Goal: Information Seeking & Learning: Learn about a topic

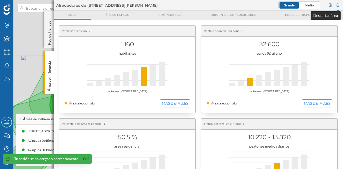
click at [338, 6] on div at bounding box center [338, 5] width 5 height 8
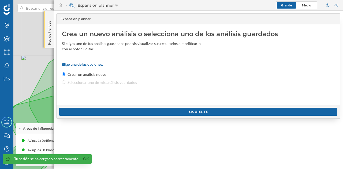
click at [53, 36] on div "Red de tiendas" at bounding box center [48, 29] width 9 height 37
click at [47, 30] on p "Red de tiendas" at bounding box center [49, 32] width 5 height 26
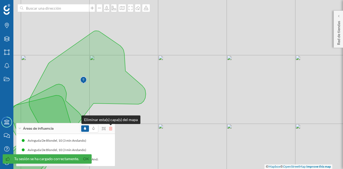
click at [111, 130] on icon at bounding box center [110, 129] width 3 height 4
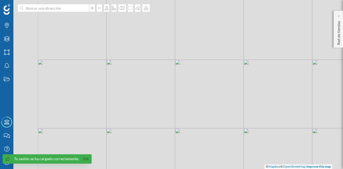
drag, startPoint x: 115, startPoint y: 98, endPoint x: 194, endPoint y: 100, distance: 78.8
click at [194, 100] on div "© Mapbox © OpenStreetMap Improve this map" at bounding box center [171, 84] width 343 height 169
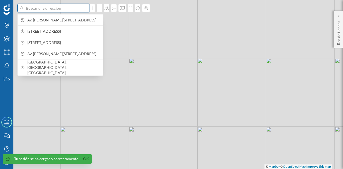
click at [60, 9] on input at bounding box center [53, 8] width 60 height 8
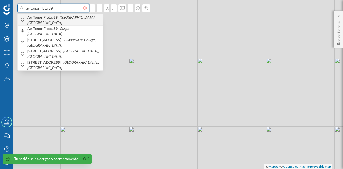
type input "av tenor fleta 89"
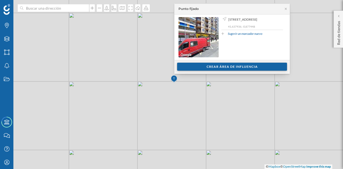
click at [240, 66] on div "Crear área de influencia" at bounding box center [232, 67] width 110 height 8
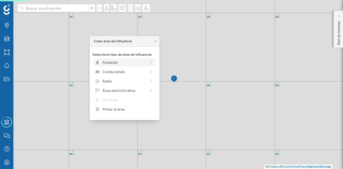
click at [151, 63] on icon at bounding box center [151, 63] width 5 height 4
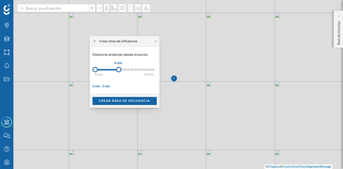
drag, startPoint x: 103, startPoint y: 71, endPoint x: 118, endPoint y: 69, distance: 15.1
click at [118, 69] on div at bounding box center [118, 69] width 5 height 5
click at [124, 100] on div "Crear área de influencia" at bounding box center [124, 101] width 64 height 8
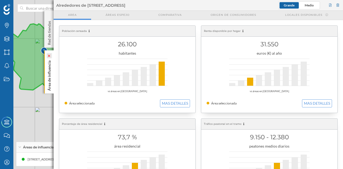
click at [47, 55] on icon at bounding box center [49, 56] width 4 height 2
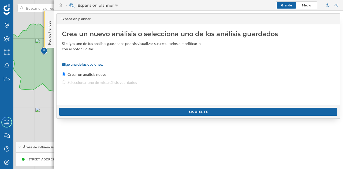
click at [50, 35] on p "Red de tiendas" at bounding box center [49, 32] width 5 height 26
click at [48, 34] on p "Red de tiendas" at bounding box center [49, 32] width 5 height 26
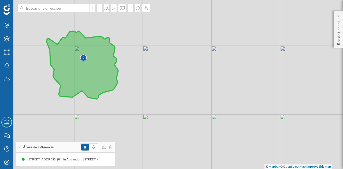
drag, startPoint x: 52, startPoint y: 66, endPoint x: 89, endPoint y: 73, distance: 37.6
click at [89, 73] on icon at bounding box center [82, 65] width 72 height 68
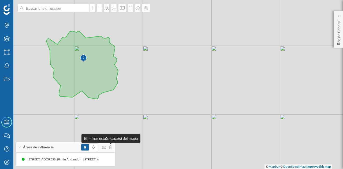
drag, startPoint x: 111, startPoint y: 148, endPoint x: 85, endPoint y: 98, distance: 56.3
click at [110, 148] on icon at bounding box center [110, 148] width 3 height 4
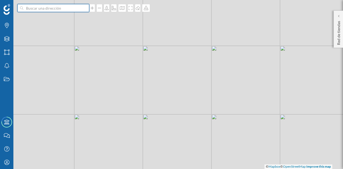
click at [54, 10] on input at bounding box center [53, 8] width 60 height 8
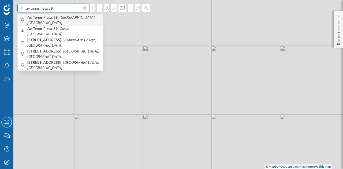
type input "av tenor fleta 89"
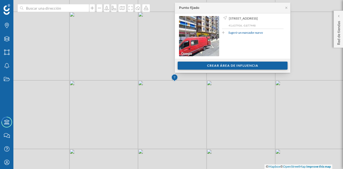
click at [199, 68] on div "Crear área de influencia" at bounding box center [233, 66] width 110 height 8
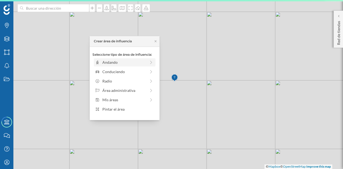
click at [129, 65] on div "Andando" at bounding box center [125, 62] width 62 height 8
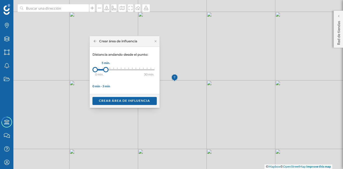
drag, startPoint x: 101, startPoint y: 69, endPoint x: 106, endPoint y: 69, distance: 4.3
click at [106, 69] on div at bounding box center [105, 69] width 5 height 5
click at [117, 101] on div "Crear área de influencia" at bounding box center [124, 101] width 64 height 8
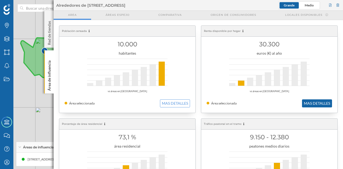
click at [324, 104] on button "MAS DETALLES" at bounding box center [317, 103] width 30 height 8
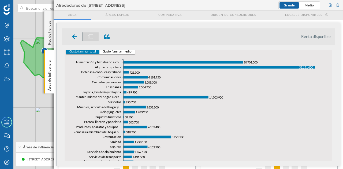
scroll to position [214, 0]
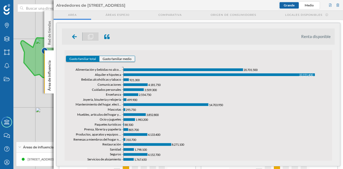
click at [118, 57] on button "Gasto familiar medio" at bounding box center [116, 59] width 35 height 6
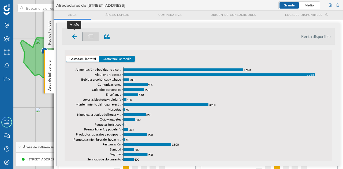
click at [73, 35] on icon at bounding box center [74, 36] width 5 height 5
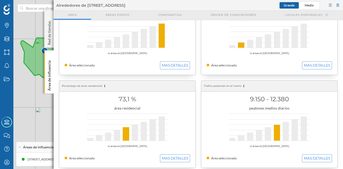
scroll to position [54, 0]
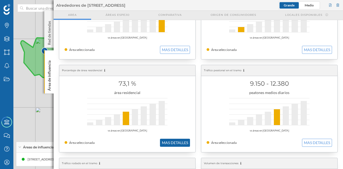
click at [173, 142] on button "MAS DETALLES" at bounding box center [175, 143] width 30 height 8
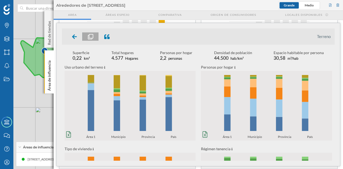
click at [47, 64] on p "Área de influencia" at bounding box center [49, 74] width 5 height 32
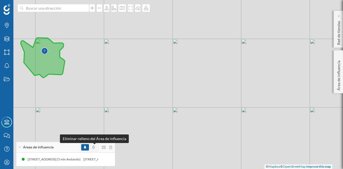
click at [95, 147] on icon at bounding box center [93, 147] width 2 height 3
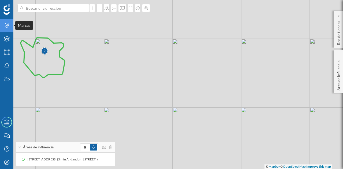
click at [8, 27] on icon "Marcas" at bounding box center [6, 25] width 7 height 5
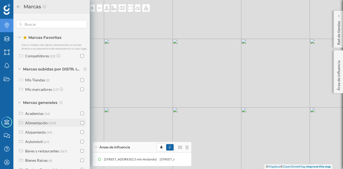
click at [81, 125] on input "checkbox" at bounding box center [81, 122] width 3 height 3
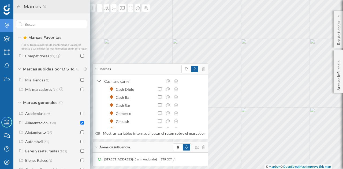
click at [95, 68] on div "Marcas" at bounding box center [150, 69] width 115 height 11
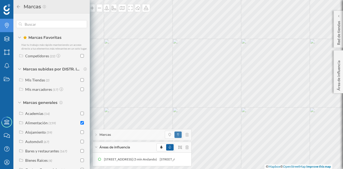
click at [17, 6] on icon at bounding box center [18, 7] width 5 height 4
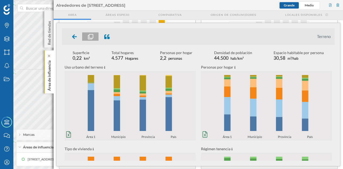
click at [49, 77] on p "Área de influencia" at bounding box center [49, 74] width 5 height 32
click at [50, 74] on p "Área de influencia" at bounding box center [49, 74] width 5 height 32
click at [53, 73] on div "Área de influencia" at bounding box center [48, 71] width 9 height 43
click at [53, 75] on div "Área de influencia" at bounding box center [48, 71] width 9 height 43
click at [48, 82] on p "Área de influencia" at bounding box center [49, 74] width 5 height 32
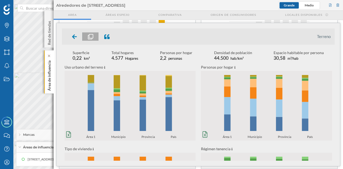
click at [49, 79] on p "Área de influencia" at bounding box center [49, 74] width 5 height 32
click at [50, 72] on p "Área de influencia" at bounding box center [49, 74] width 5 height 32
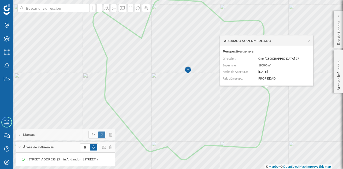
click at [309, 38] on div "ALCAMPO SUPERMERCADO" at bounding box center [266, 41] width 93 height 11
click at [309, 40] on icon at bounding box center [309, 40] width 4 height 3
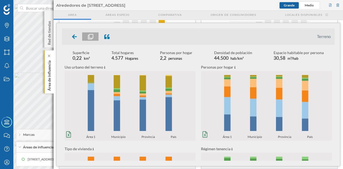
click at [50, 73] on p "Área de influencia" at bounding box center [49, 74] width 5 height 32
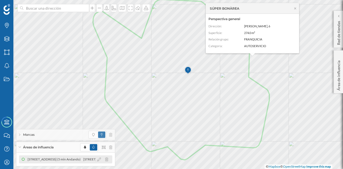
click at [73, 159] on div "[STREET_ADDRESS] (5 min Andando)" at bounding box center [56, 159] width 56 height 5
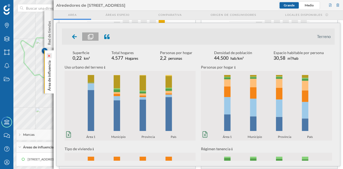
click at [50, 55] on icon at bounding box center [49, 56] width 4 height 2
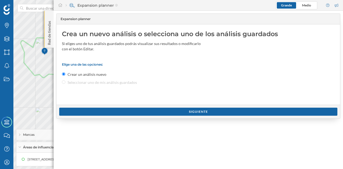
click at [50, 34] on p "Red de tiendas" at bounding box center [49, 32] width 5 height 26
click at [39, 158] on div "[STREET_ADDRESS] (5 min Andando)" at bounding box center [56, 159] width 56 height 5
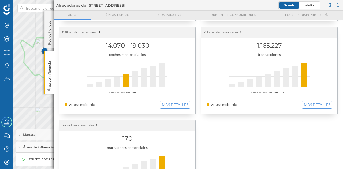
scroll to position [173, 0]
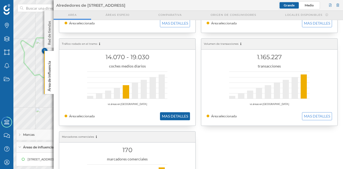
click at [174, 115] on button "MAS DETALLES" at bounding box center [175, 116] width 30 height 8
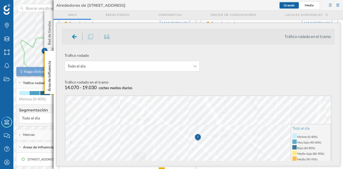
scroll to position [27, 0]
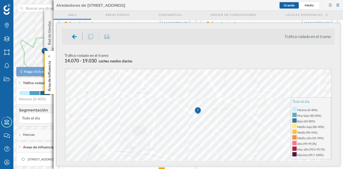
click at [48, 73] on p "Área de influencia" at bounding box center [49, 75] width 5 height 32
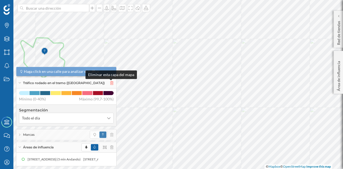
click at [110, 84] on icon at bounding box center [111, 83] width 3 height 4
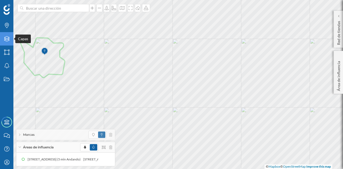
click at [6, 41] on icon "Capas" at bounding box center [6, 38] width 7 height 5
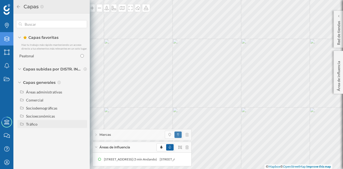
click at [27, 126] on div "Tráfico" at bounding box center [32, 124] width 12 height 5
click at [40, 141] on div "Peatonal" at bounding box center [35, 140] width 15 height 5
click at [82, 141] on input "Peatonal" at bounding box center [83, 140] width 3 height 3
radio input "true"
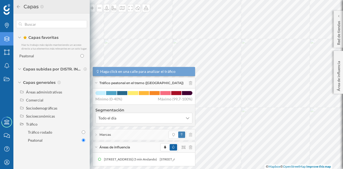
click at [20, 8] on icon at bounding box center [18, 7] width 5 height 4
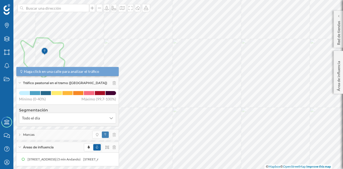
click at [38, 83] on span "Tráfico peatonal en el tramo ([GEOGRAPHIC_DATA])" at bounding box center [65, 83] width 84 height 5
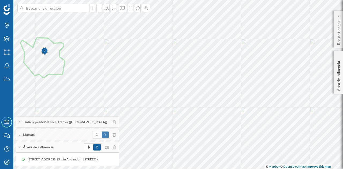
click at [52, 123] on span "Tráfico peatonal en el tramo ([GEOGRAPHIC_DATA])" at bounding box center [65, 122] width 84 height 5
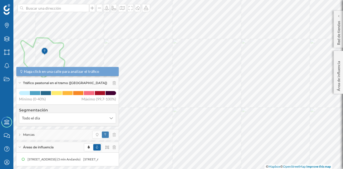
click at [81, 96] on div "Haga click en una calle para analizar el tráfico Mínimo (0-40%) Máximo (99,7-10…" at bounding box center [67, 96] width 97 height 11
click at [95, 95] on span at bounding box center [100, 93] width 10 height 4
click at [338, 78] on p "Área de influencia" at bounding box center [338, 75] width 5 height 32
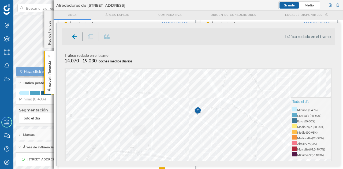
scroll to position [107, 0]
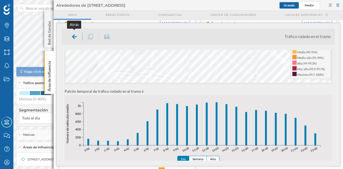
click at [74, 36] on icon at bounding box center [74, 36] width 5 height 5
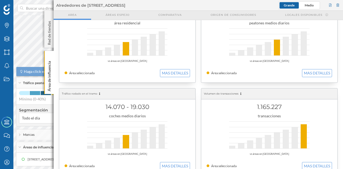
scroll to position [93, 0]
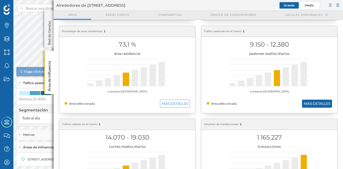
click at [312, 101] on button "MAS DETALLES" at bounding box center [317, 104] width 30 height 8
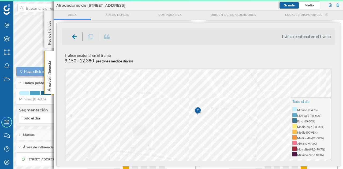
scroll to position [0, 0]
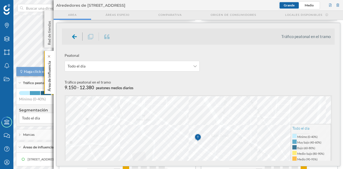
click at [49, 75] on p "Área de influencia" at bounding box center [49, 75] width 5 height 32
